Goal: Information Seeking & Learning: Learn about a topic

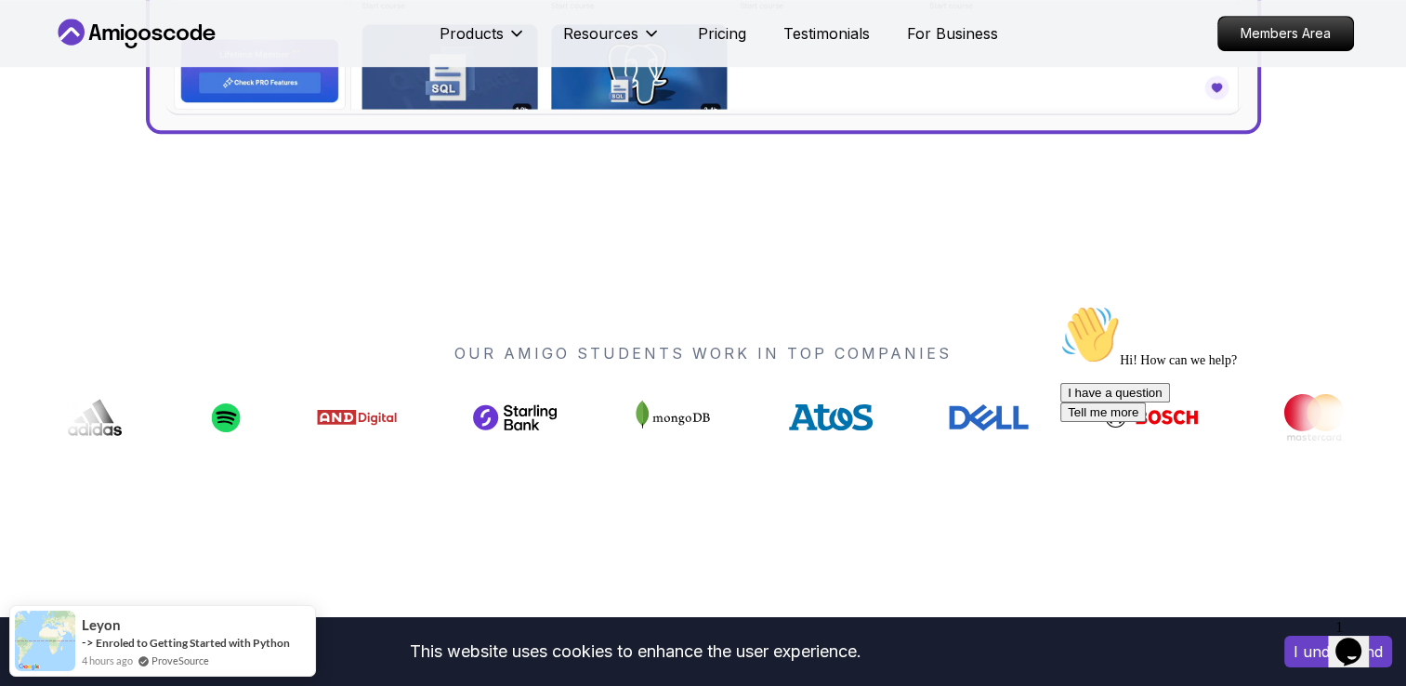
scroll to position [599, 0]
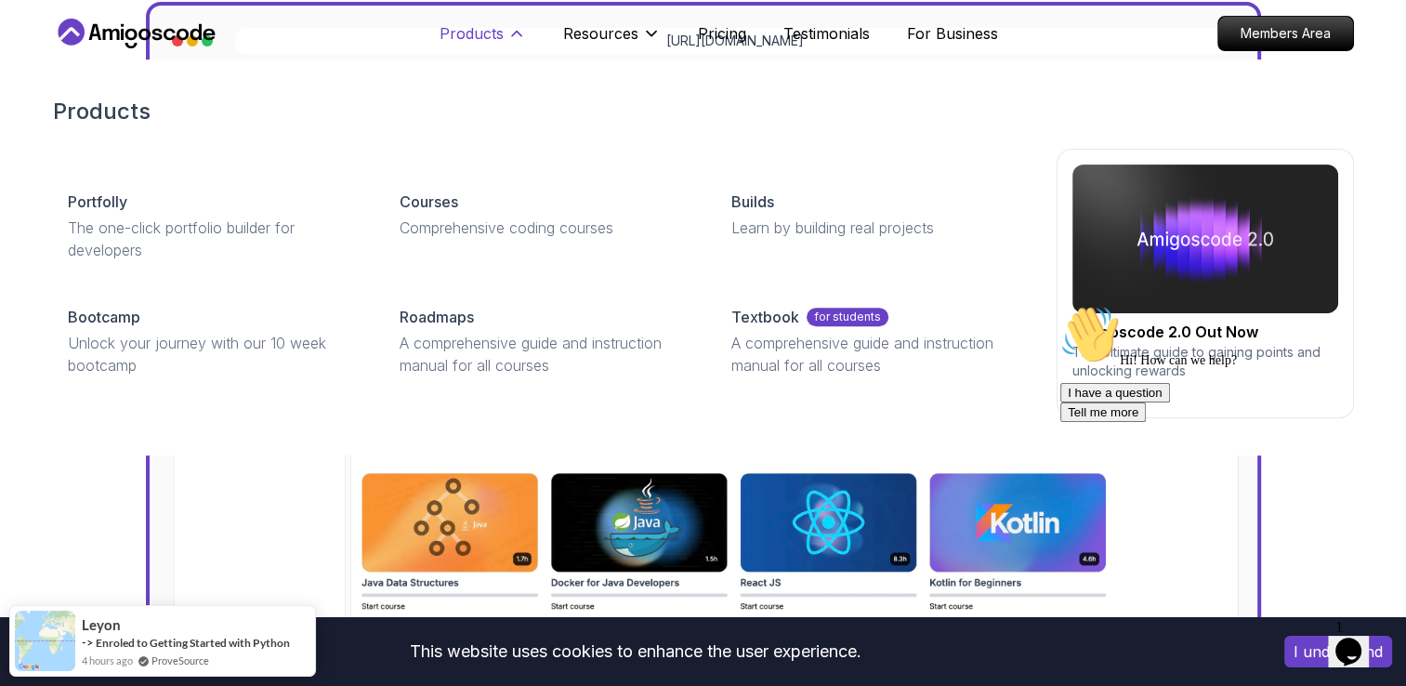
click at [519, 38] on icon at bounding box center [516, 33] width 19 height 19
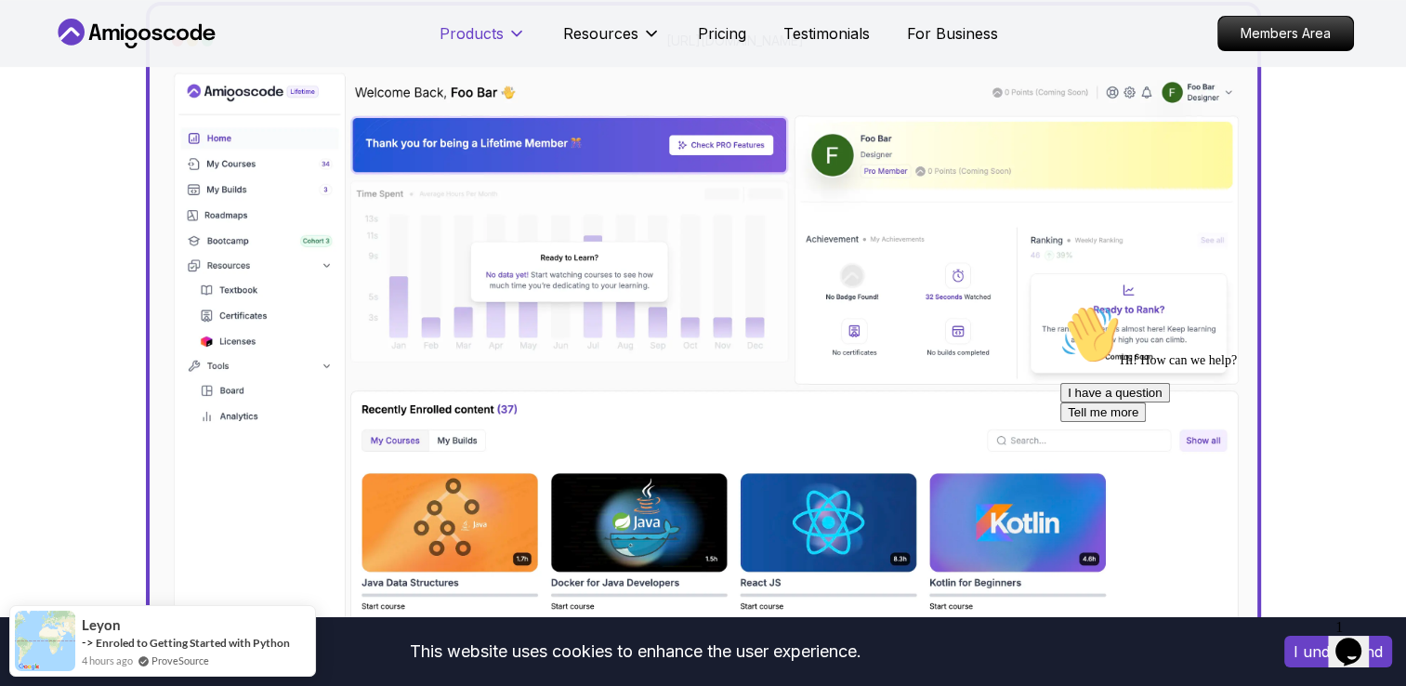
click at [519, 38] on icon at bounding box center [516, 33] width 19 height 19
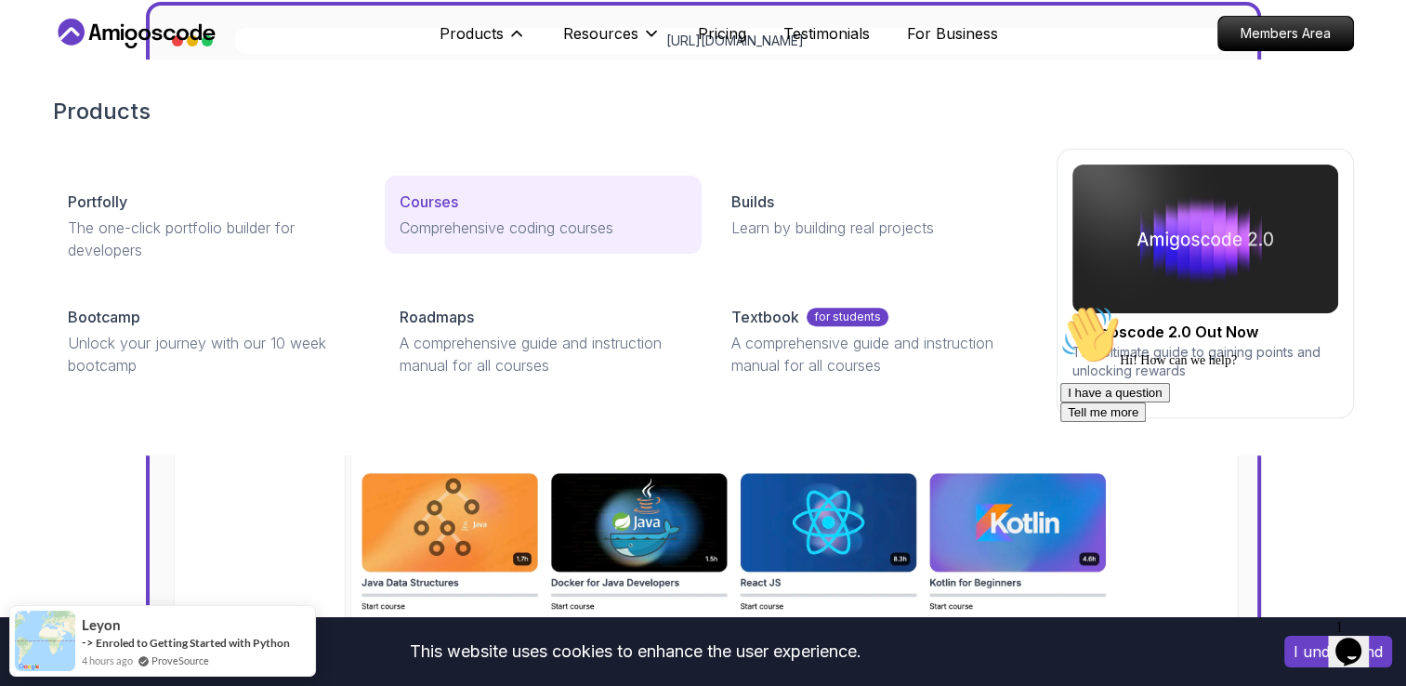
click at [444, 203] on p "Courses" at bounding box center [429, 201] width 59 height 22
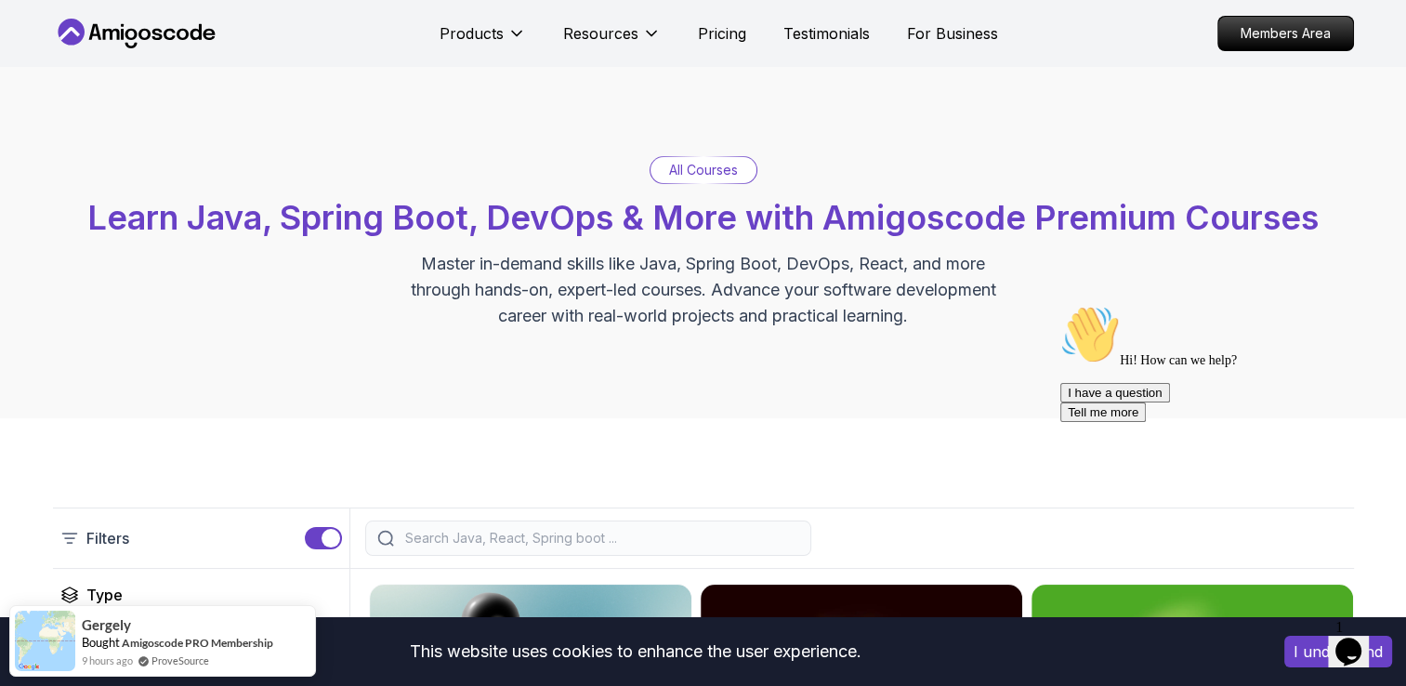
click at [469, 384] on div "All Courses Learn Java, Spring Boot, DevOps & More with Amigoscode Premium Cour…" at bounding box center [703, 242] width 1406 height 351
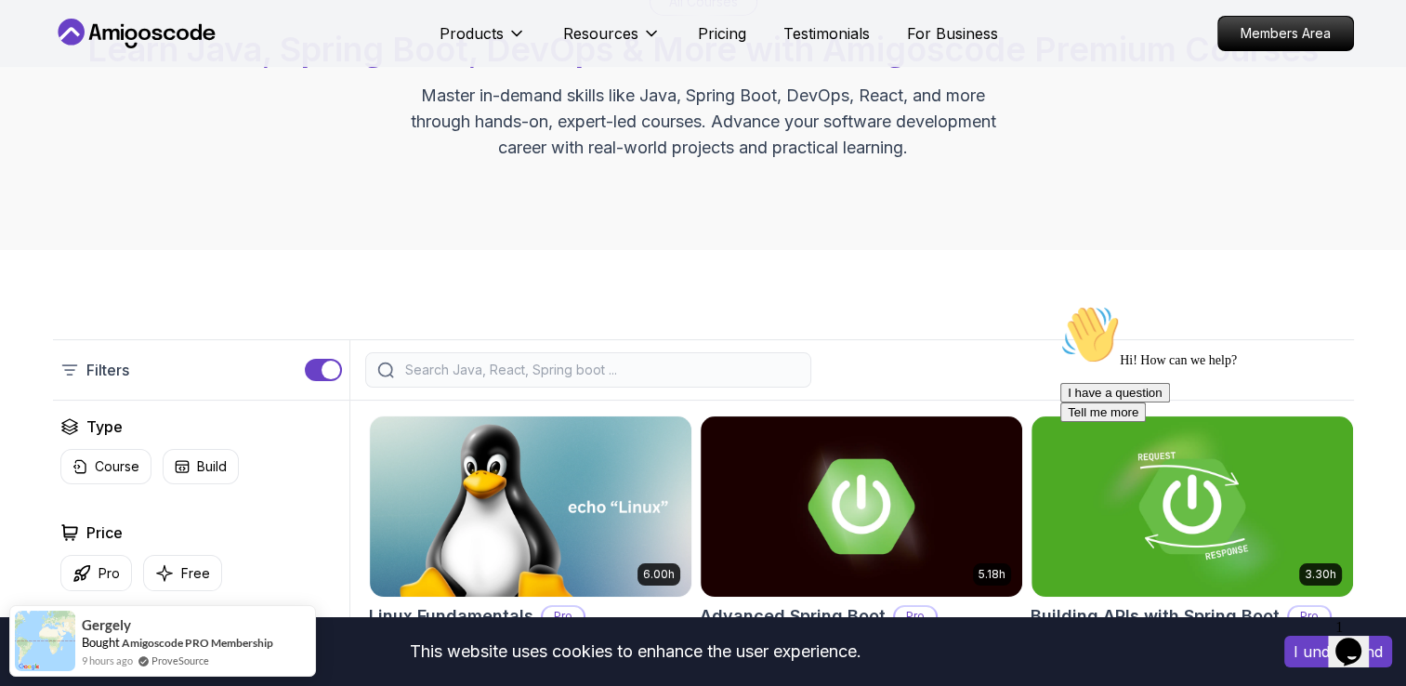
scroll to position [297, 0]
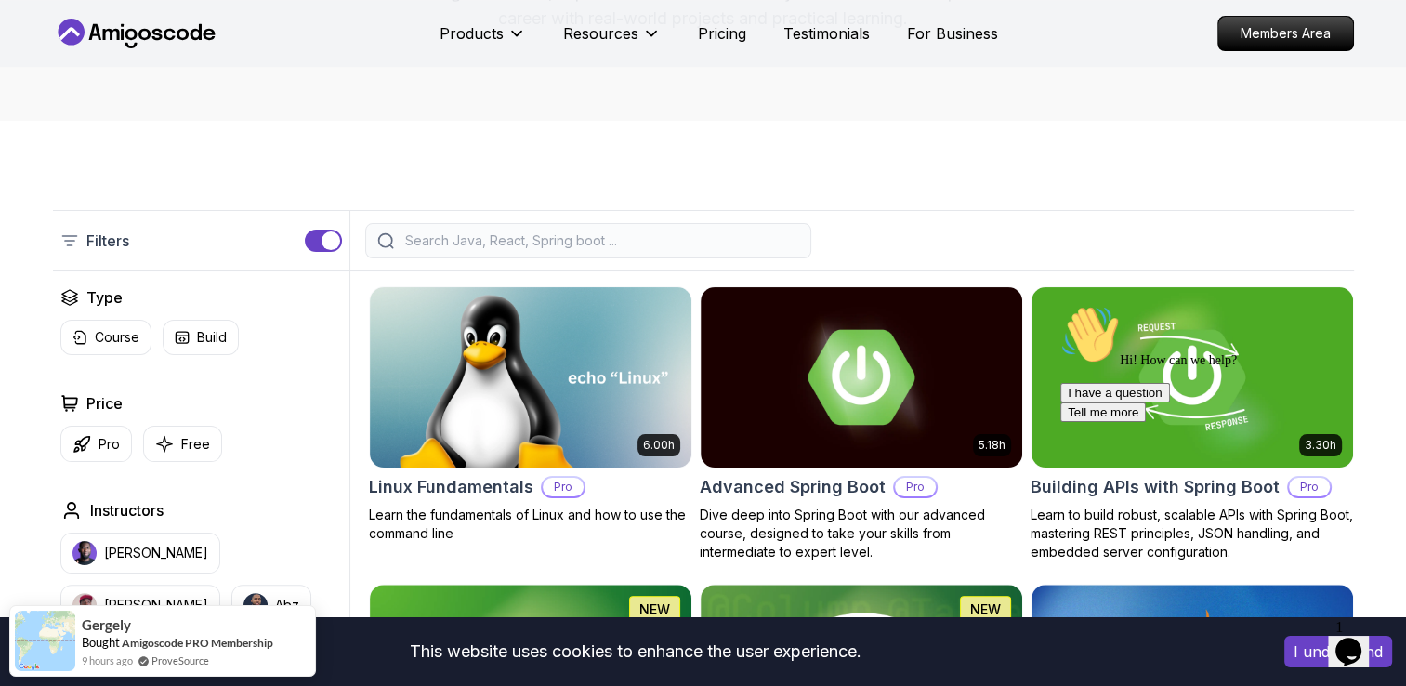
click at [617, 242] on input "search" at bounding box center [600, 240] width 398 height 19
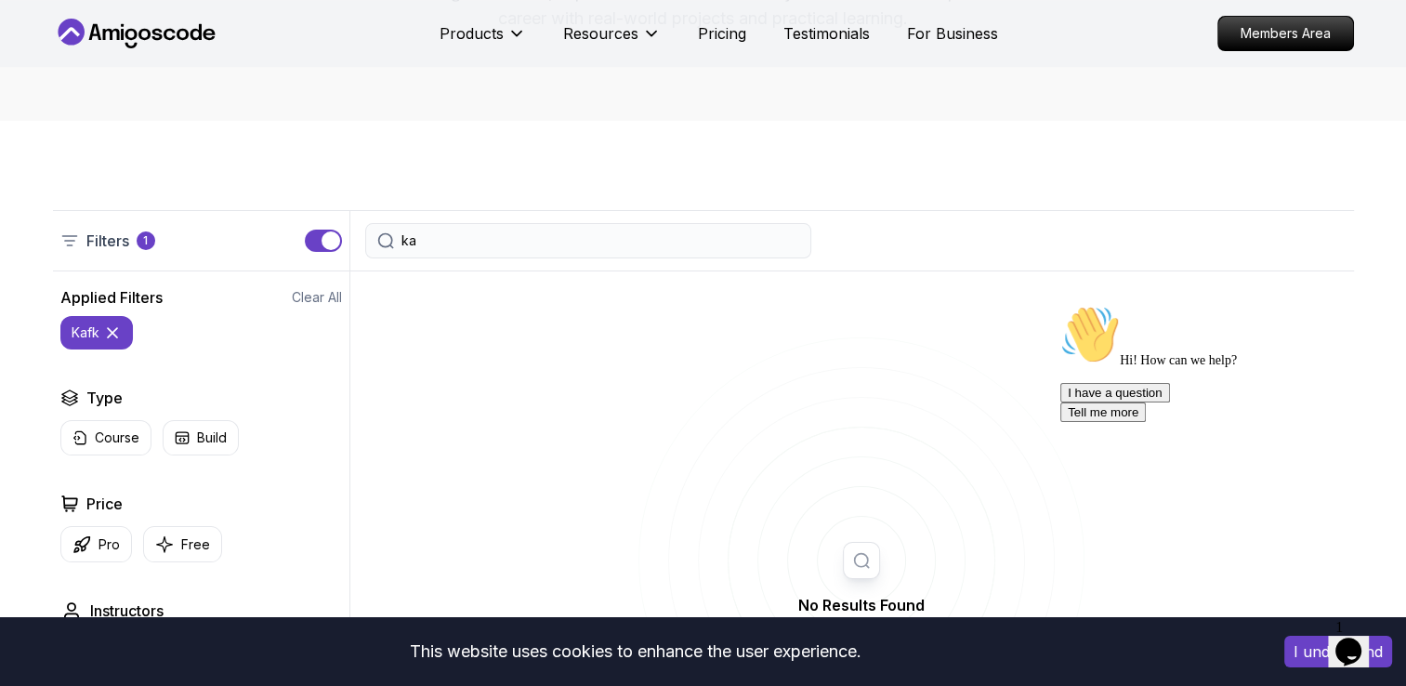
type input "k"
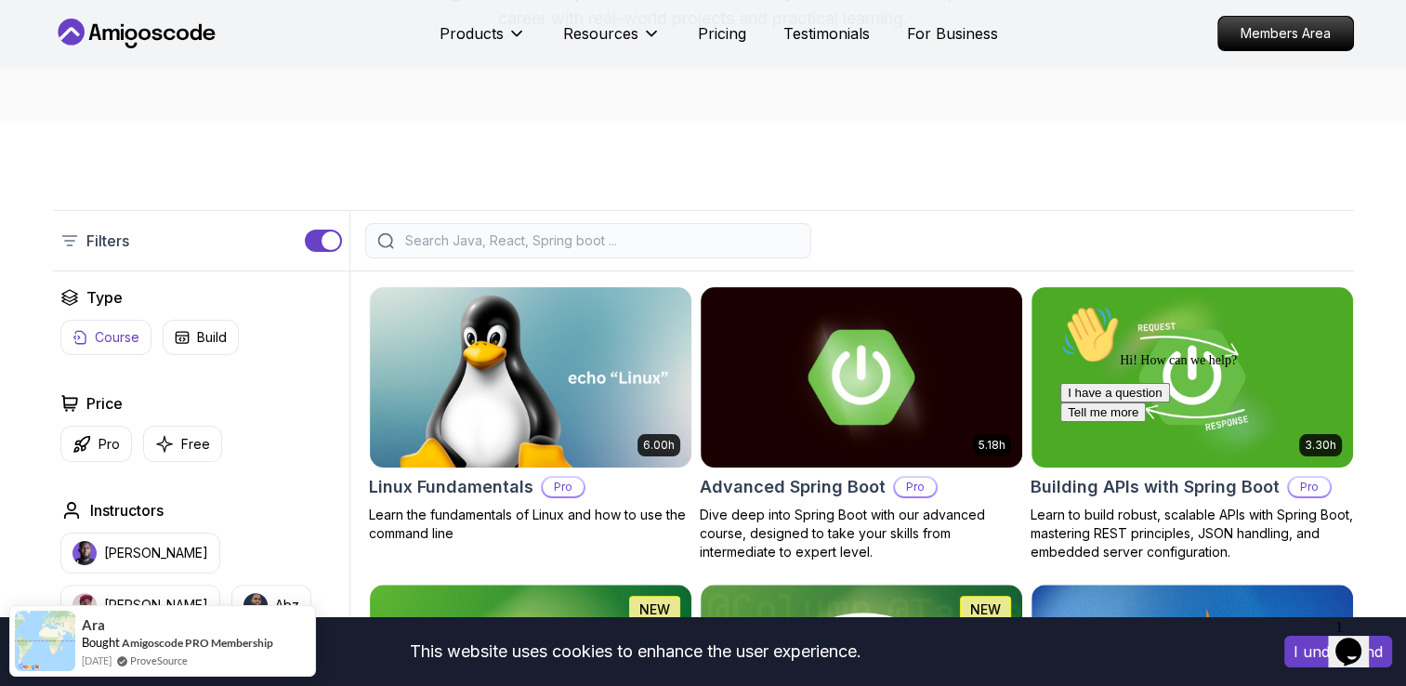
click at [126, 338] on p "Course" at bounding box center [117, 337] width 45 height 19
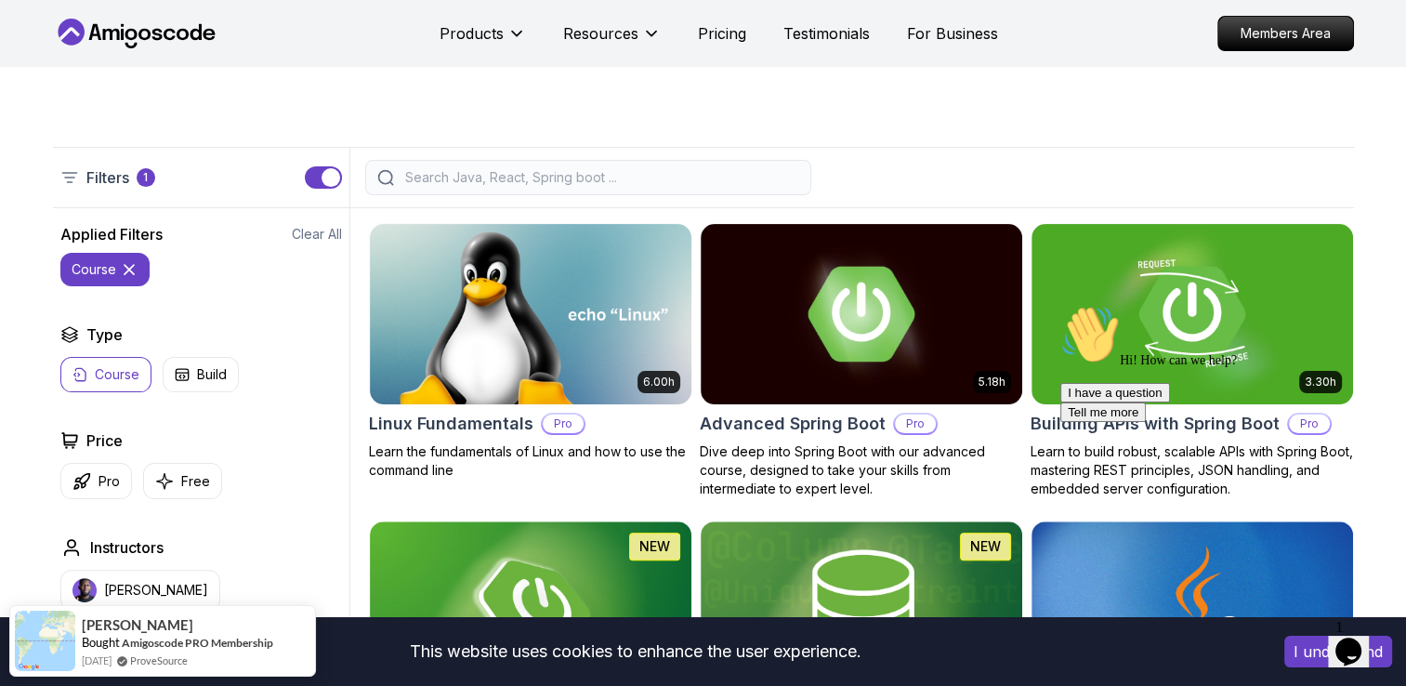
scroll to position [409, 0]
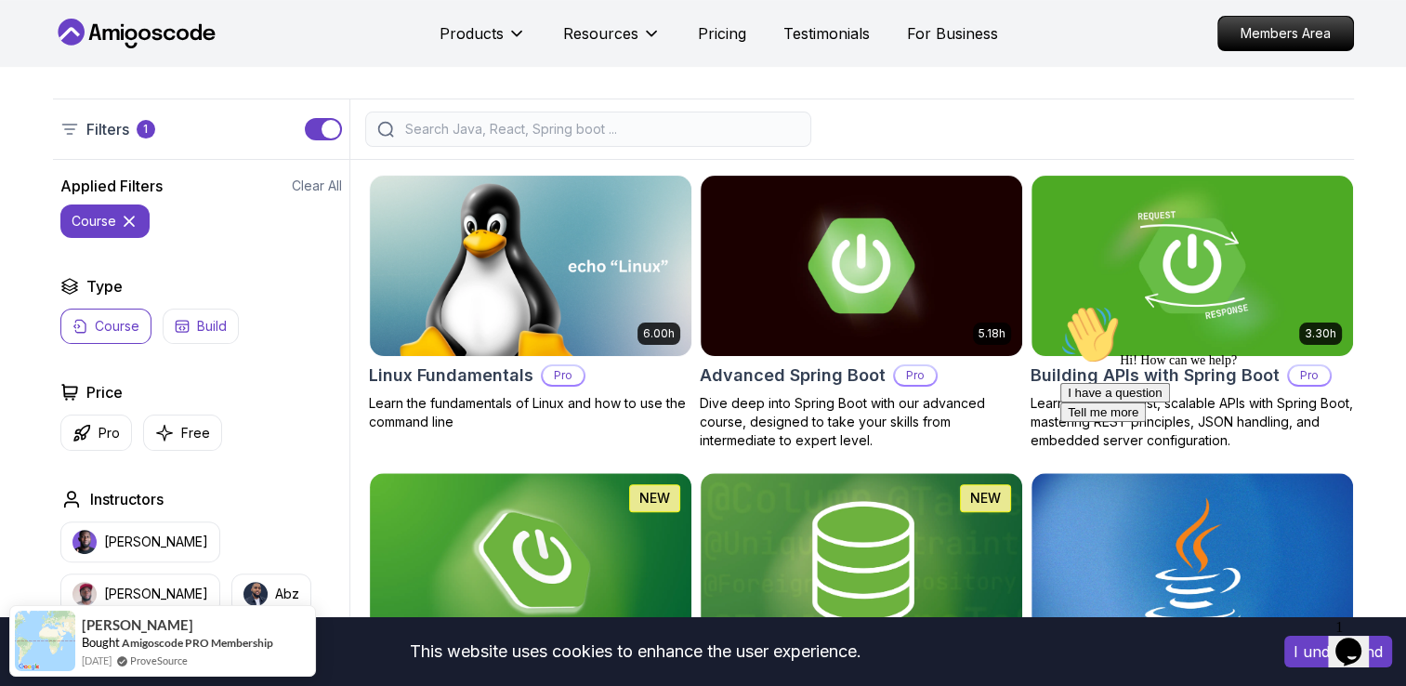
click at [199, 329] on p "Build" at bounding box center [212, 326] width 30 height 19
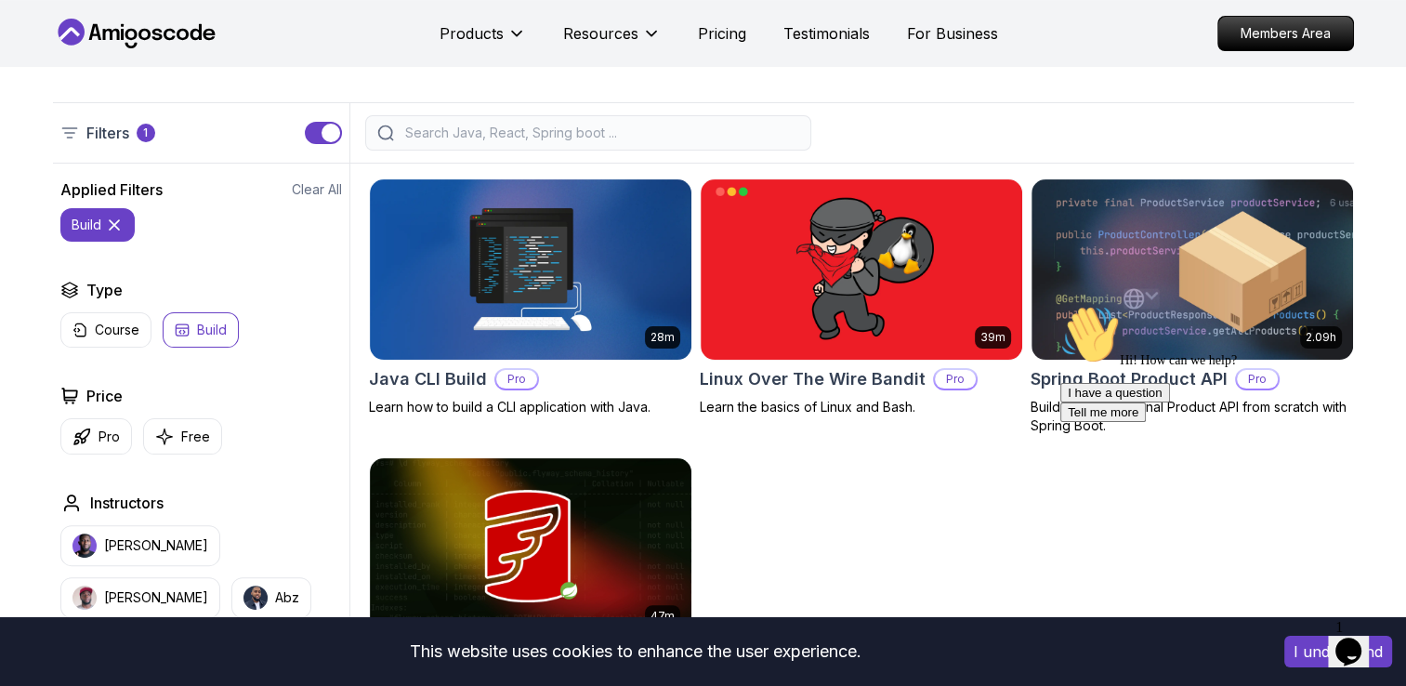
scroll to position [412, 0]
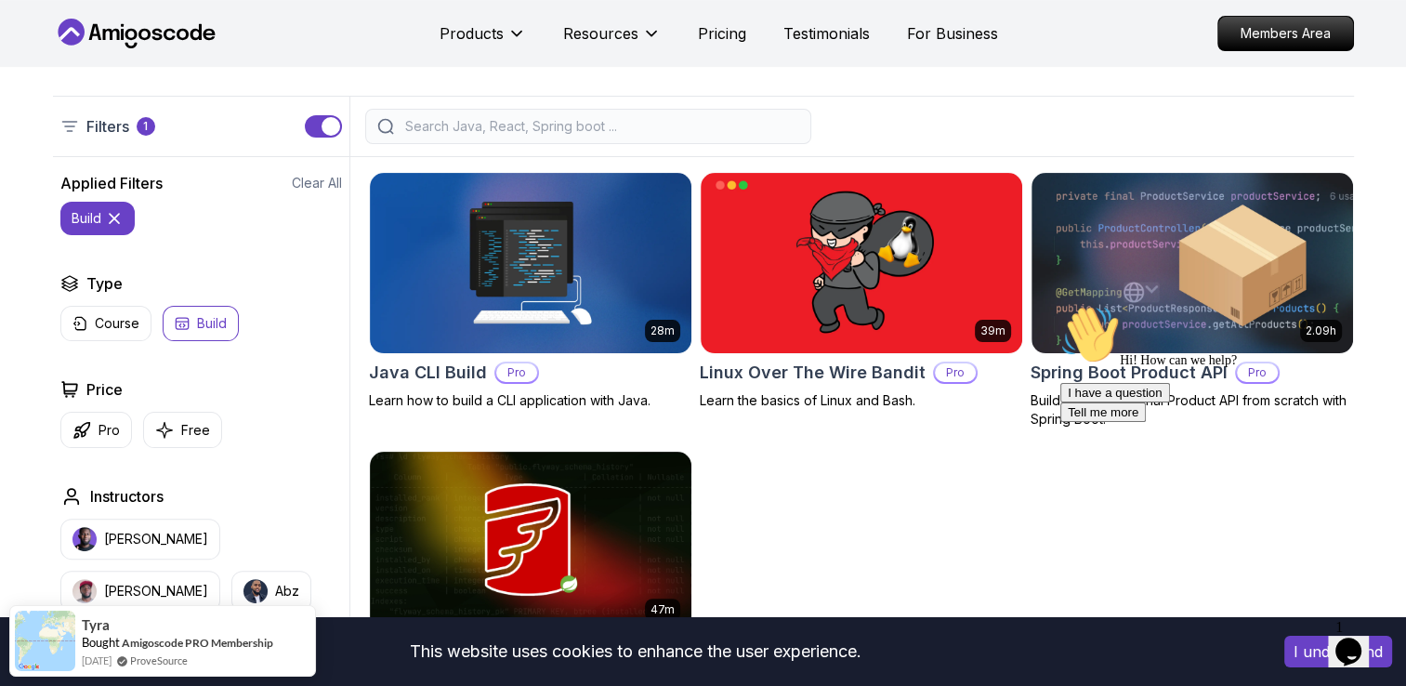
click at [119, 215] on icon at bounding box center [114, 218] width 19 height 19
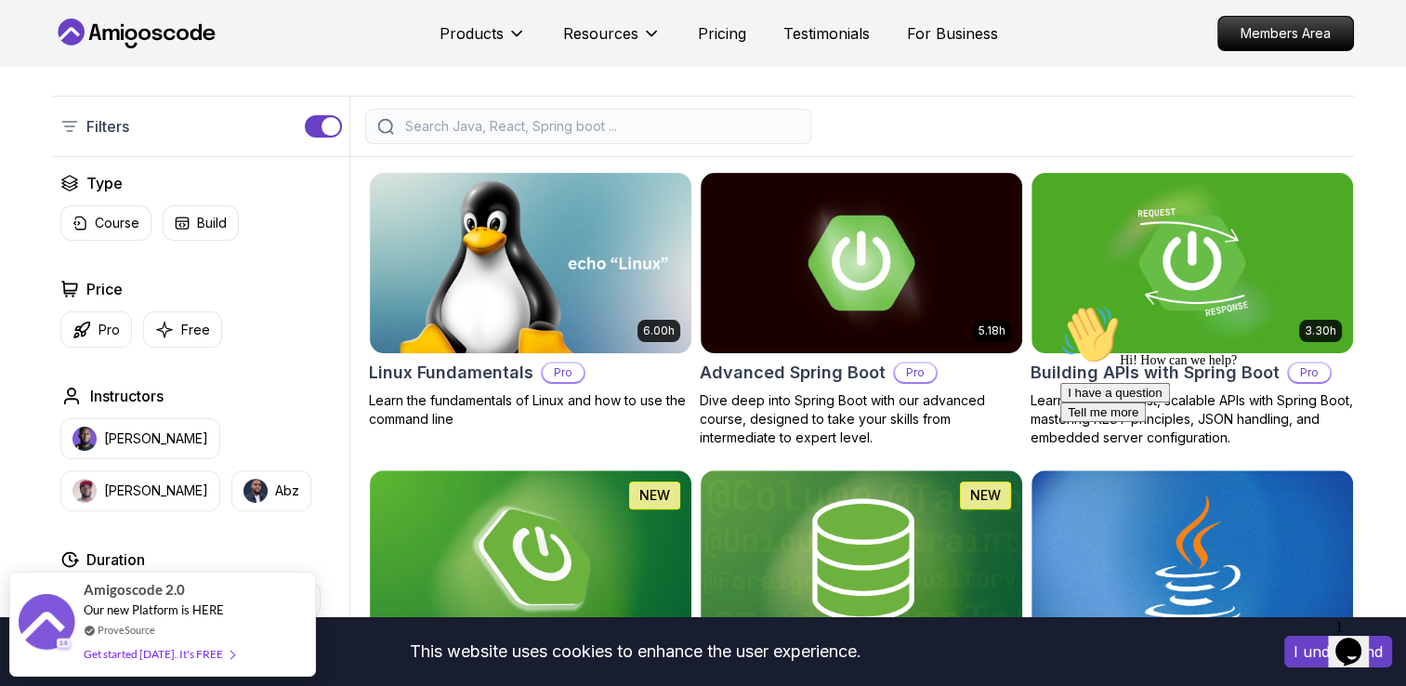
click at [624, 133] on input "search" at bounding box center [600, 126] width 398 height 19
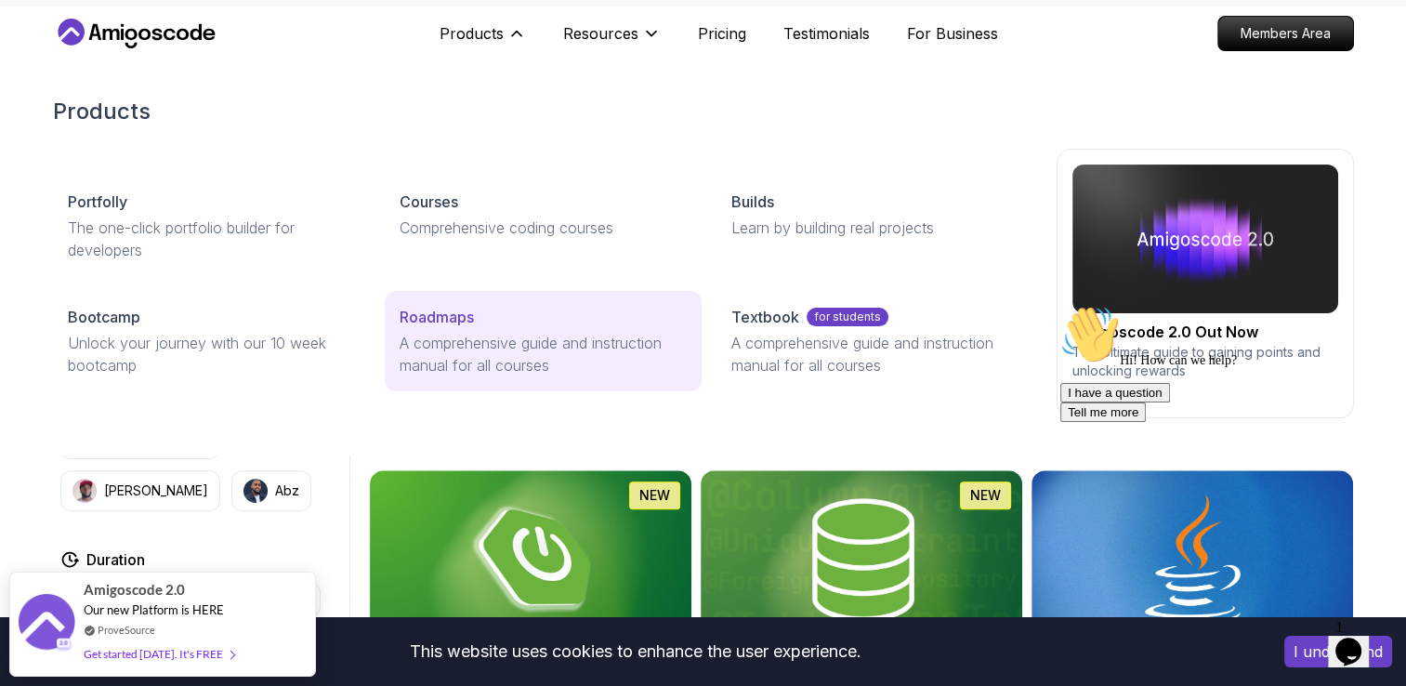
click at [422, 318] on p "Roadmaps" at bounding box center [437, 317] width 74 height 22
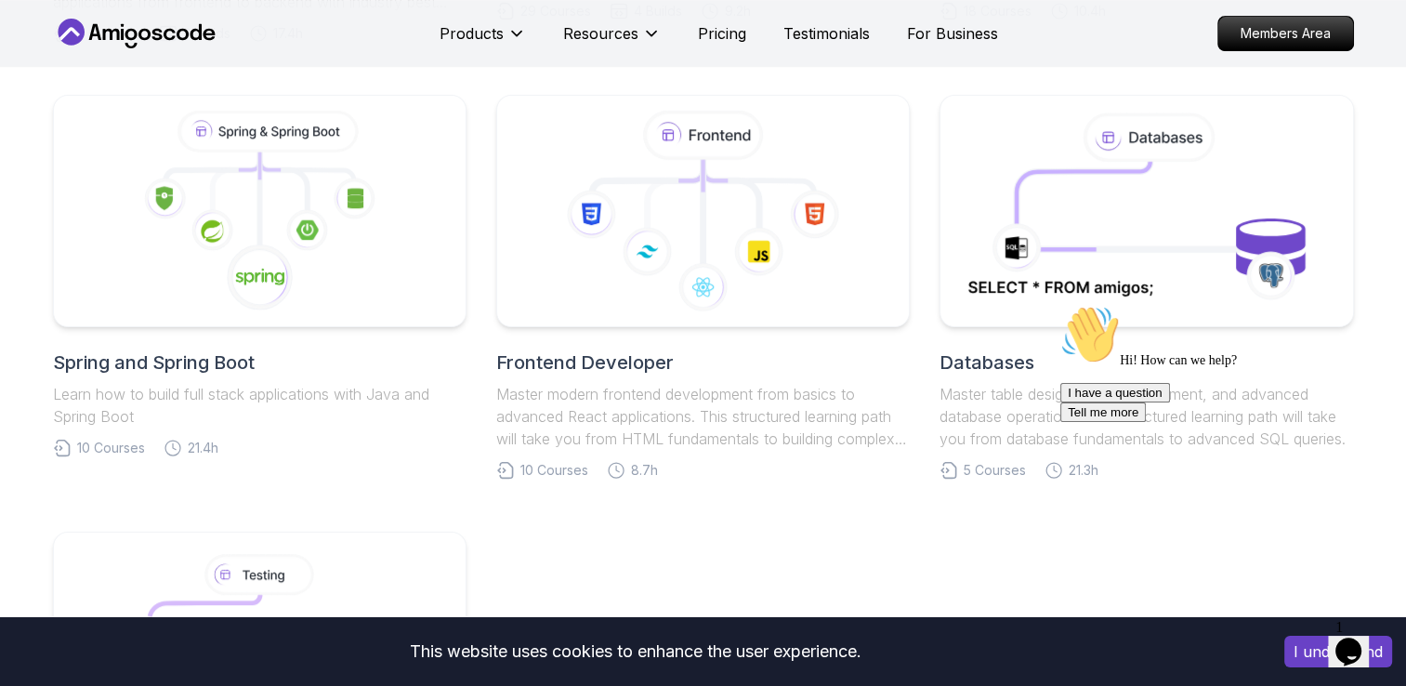
scroll to position [249, 0]
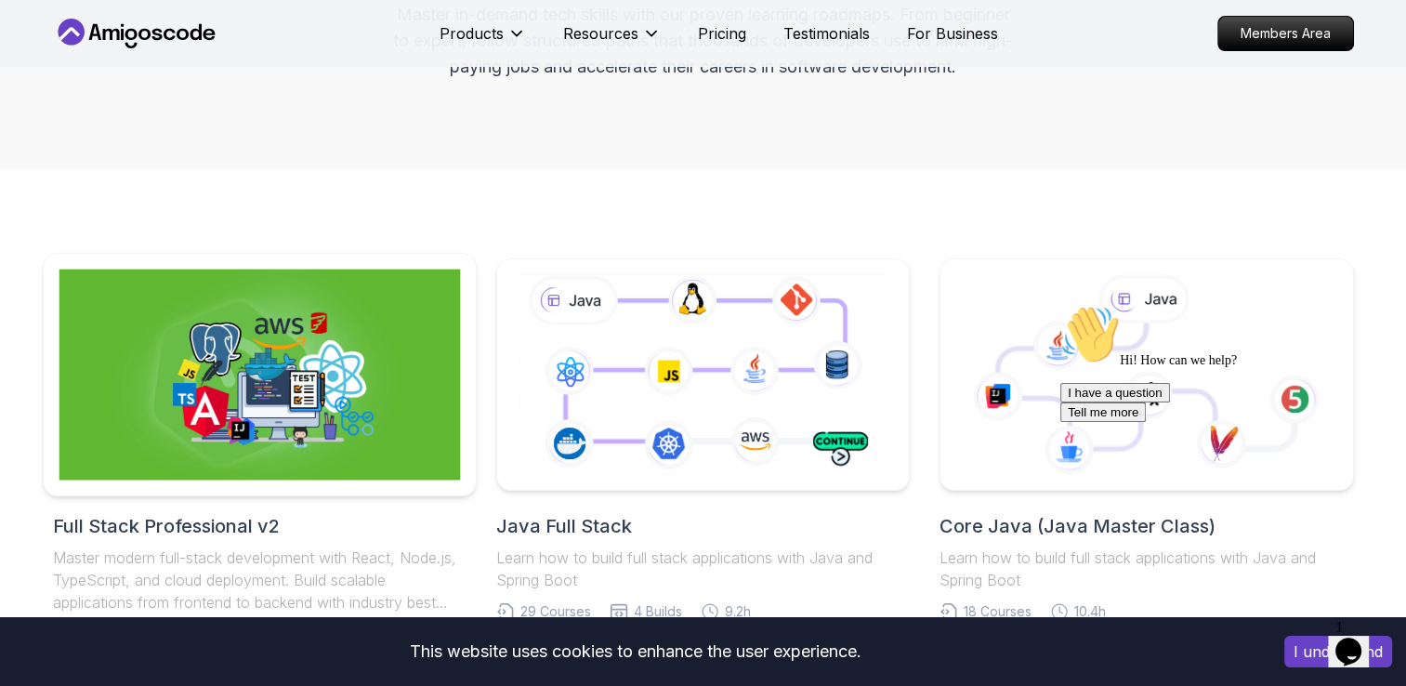
click at [282, 377] on img at bounding box center [259, 374] width 401 height 211
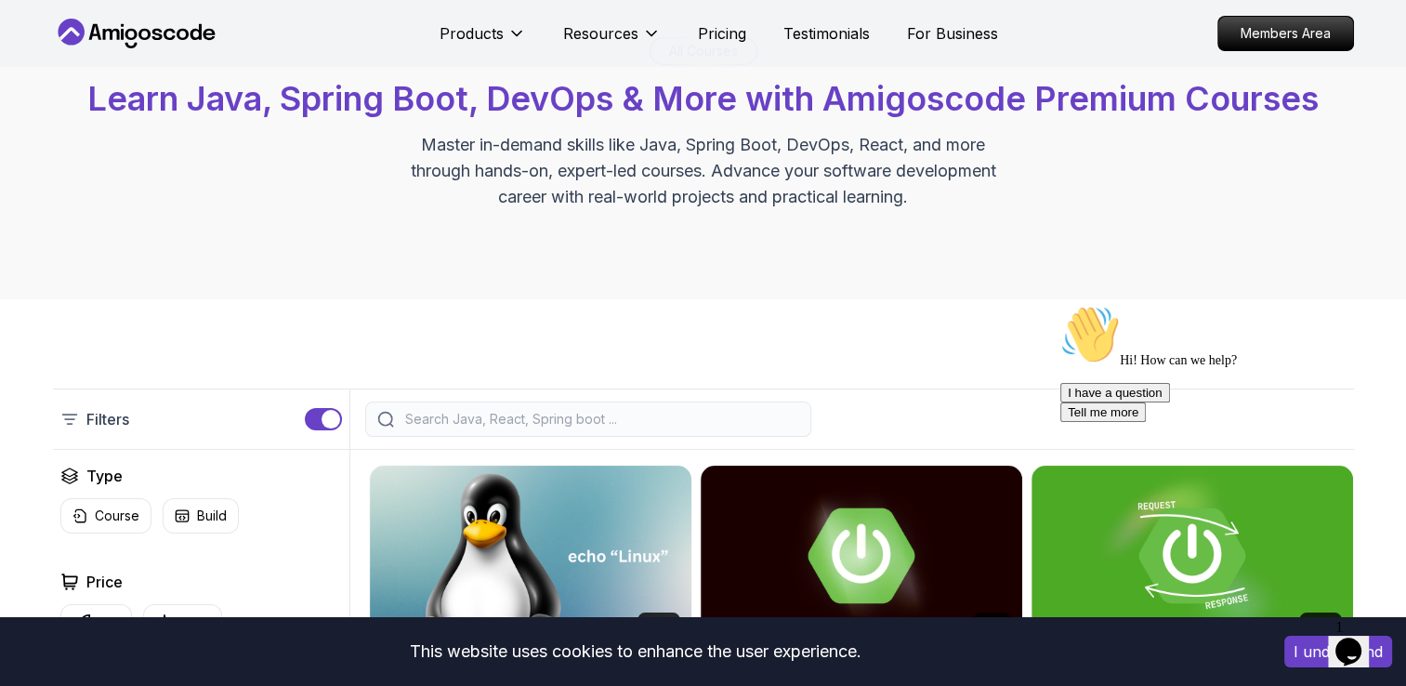
scroll to position [412, 0]
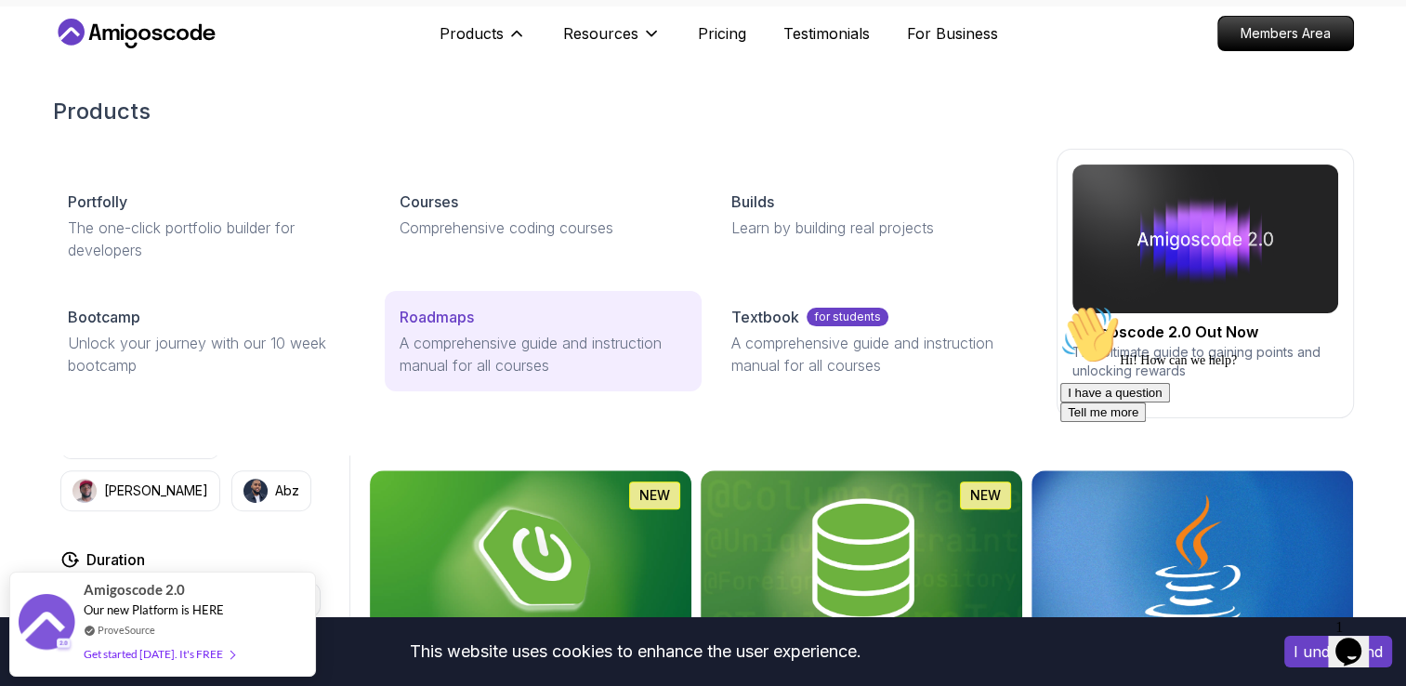
click at [465, 348] on p "A comprehensive guide and instruction manual for all courses" at bounding box center [543, 354] width 287 height 45
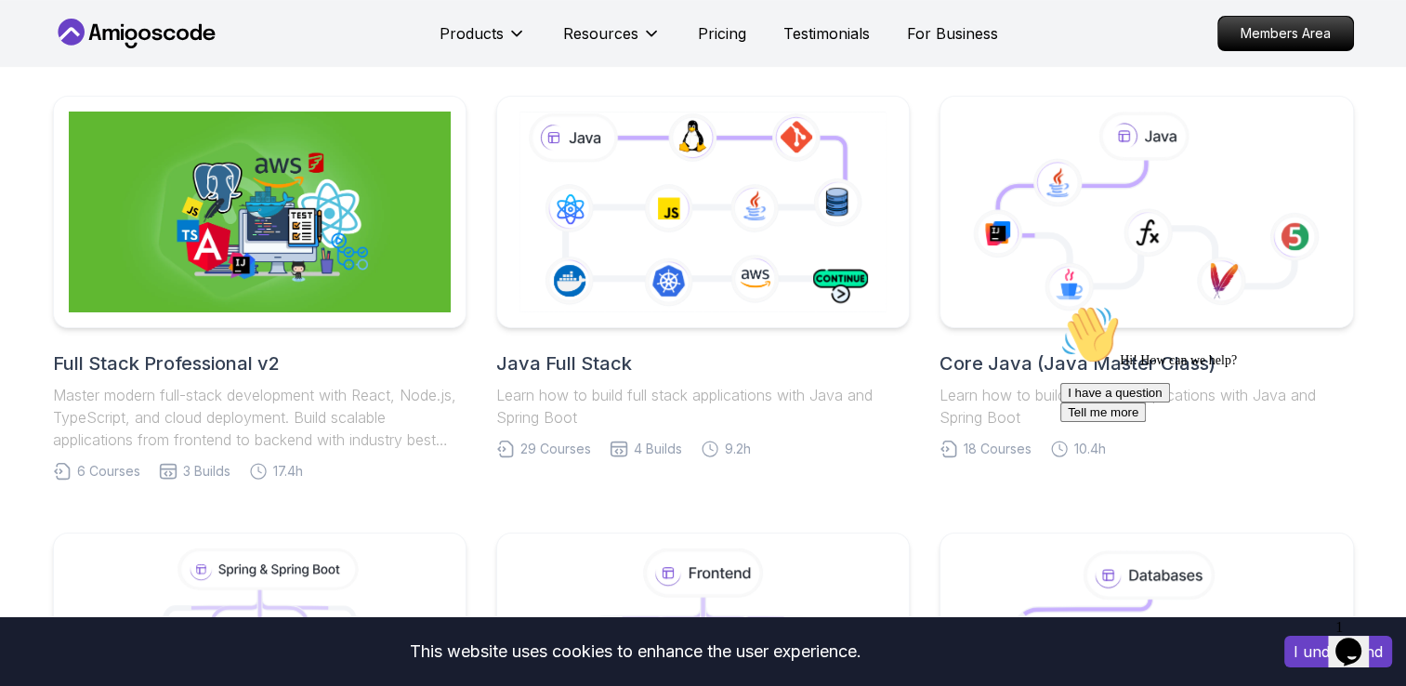
scroll to position [260, 0]
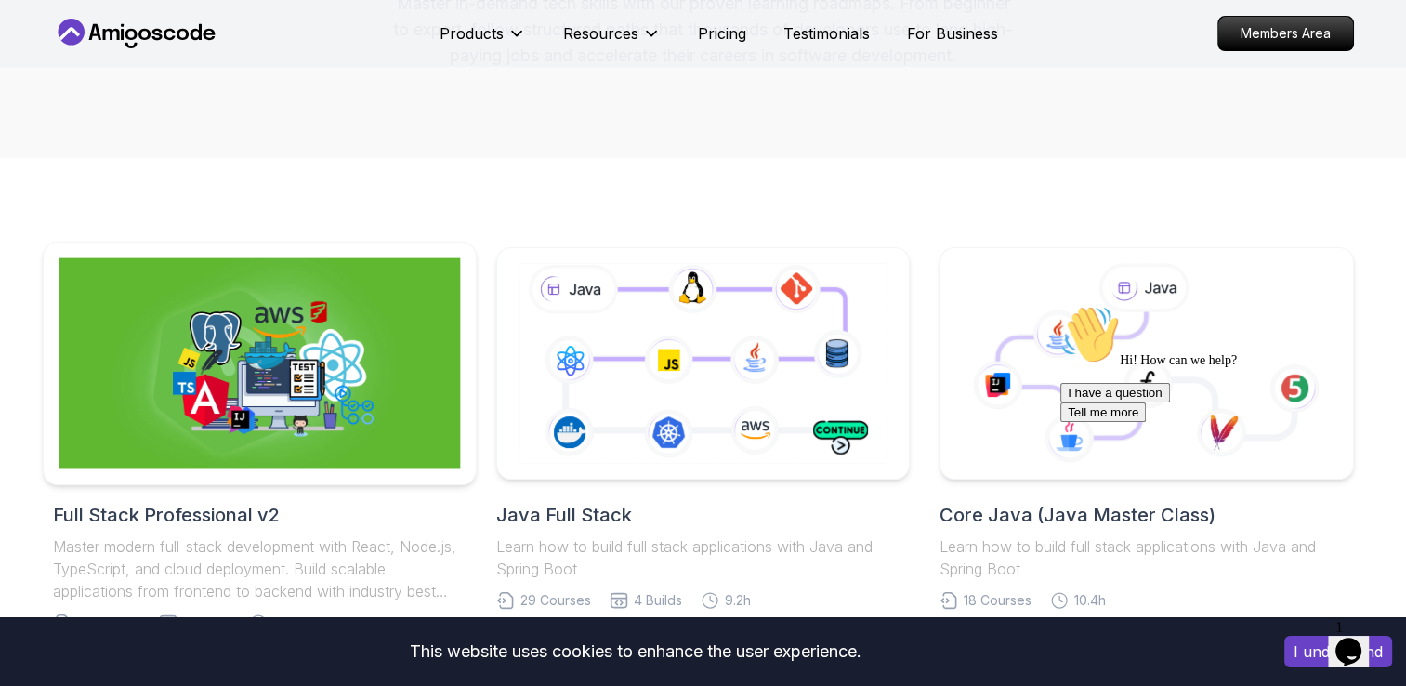
click at [263, 369] on img at bounding box center [259, 363] width 401 height 211
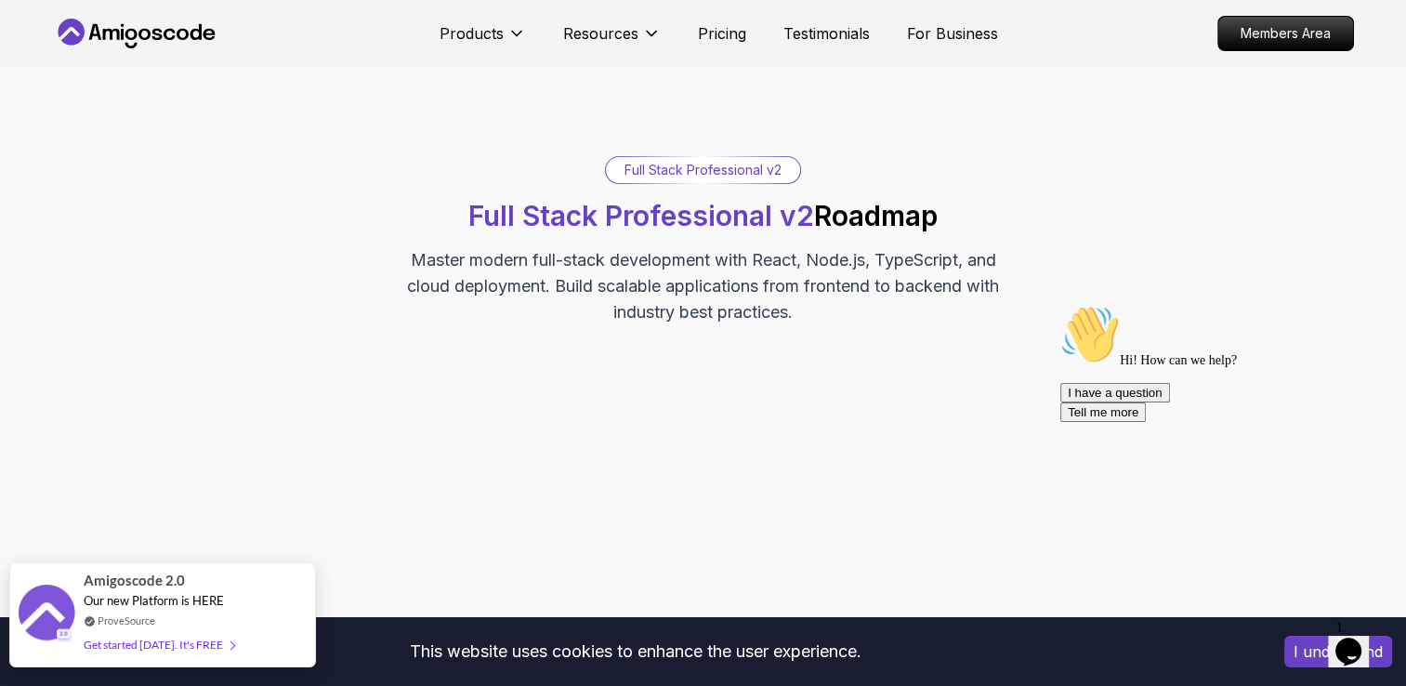
click at [116, 578] on span "Amigoscode 2.0" at bounding box center [134, 580] width 101 height 21
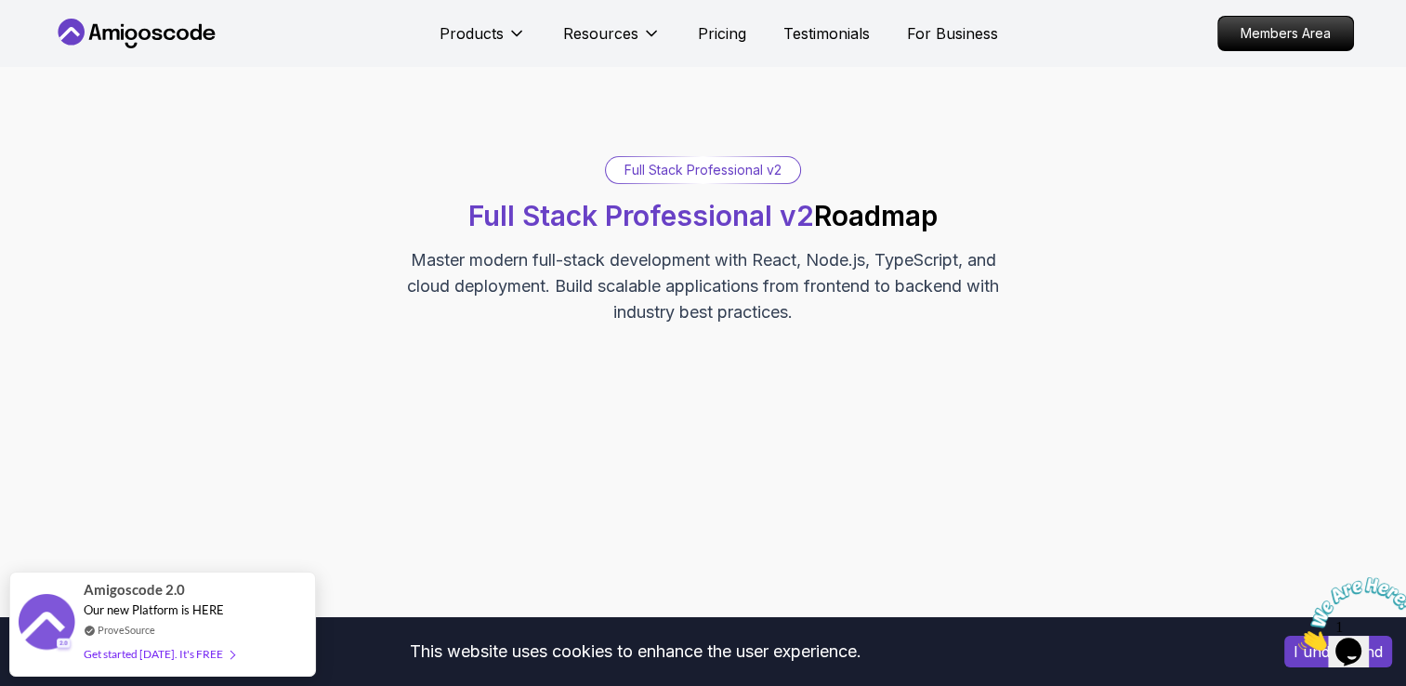
click at [90, 33] on icon at bounding box center [94, 32] width 12 height 16
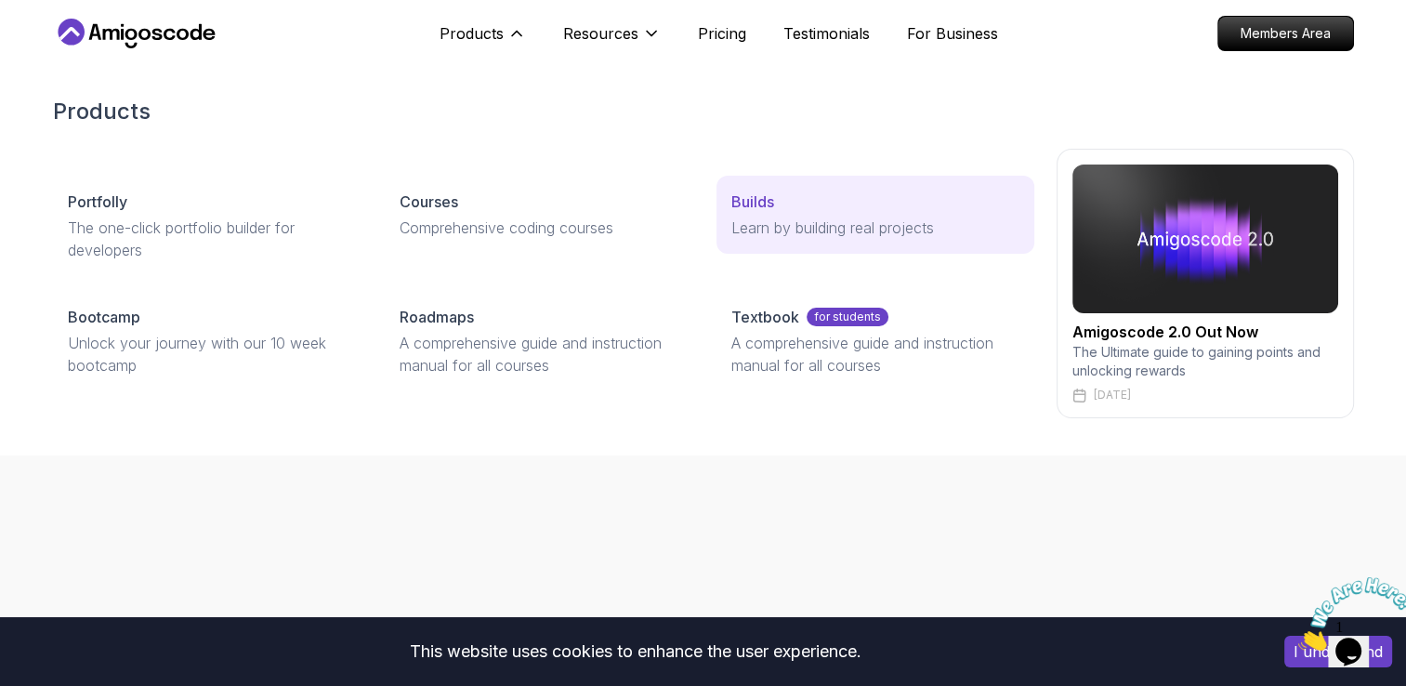
click at [821, 231] on p "Learn by building real projects" at bounding box center [874, 227] width 287 height 22
